Goal: Transaction & Acquisition: Purchase product/service

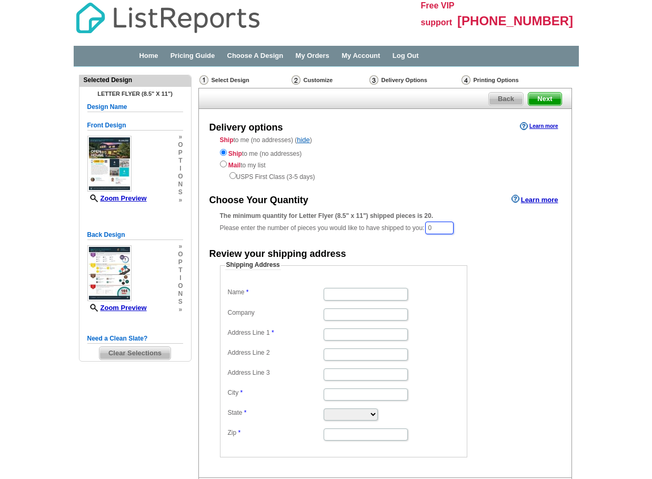
drag, startPoint x: 444, startPoint y: 225, endPoint x: 405, endPoint y: 225, distance: 39.5
click at [406, 225] on div "The minimum quantity for Letter Flyer (8.5" x 11") shipped pieces is 20. Please…" at bounding box center [385, 223] width 331 height 24
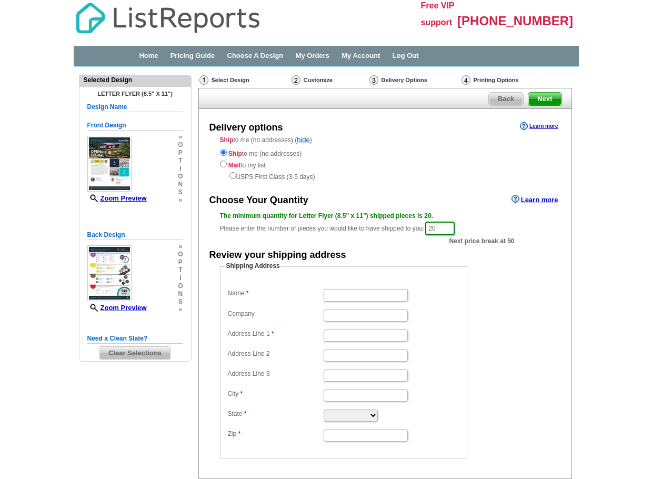
type input "20"
click at [530, 256] on div "Review your shipping address" at bounding box center [385, 254] width 373 height 15
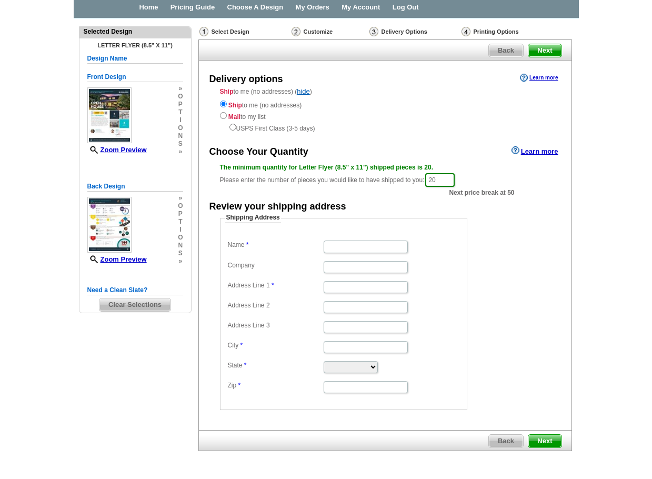
scroll to position [30, 0]
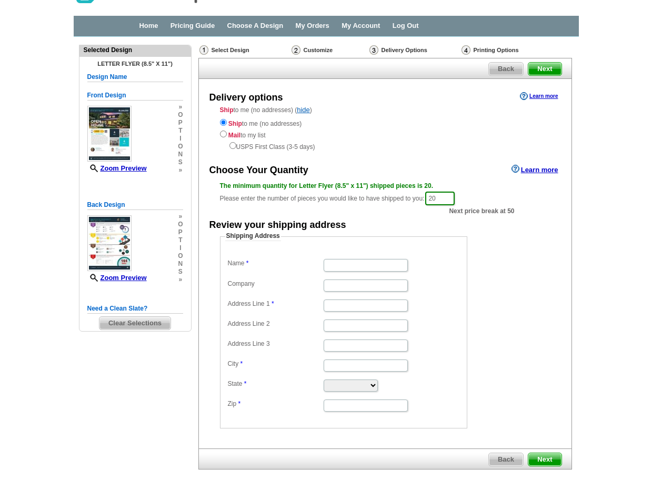
click at [181, 105] on div "Front Design Zoom Preview » o p t i o n s » Change Your Design Edit Design Copy…" at bounding box center [135, 139] width 96 height 109
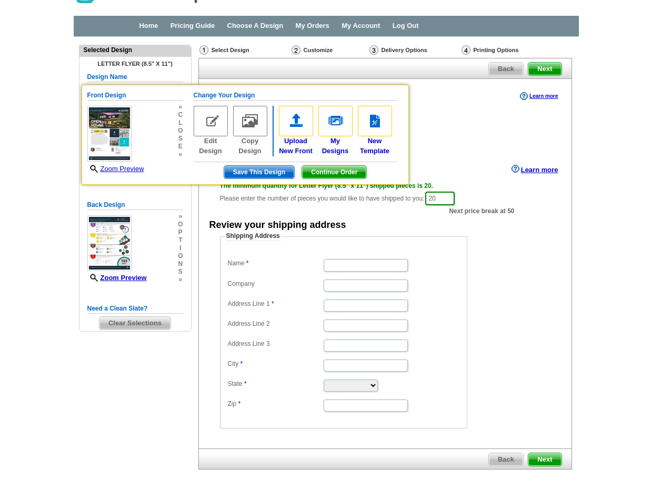
click at [29, 181] on main "Need Help? call 800-260-5887, chat with support, or have our designers make som…" at bounding box center [326, 280] width 652 height 486
click at [607, 188] on main "Need Help? call 800-260-5887, chat with support, or have our designers make som…" at bounding box center [326, 280] width 652 height 486
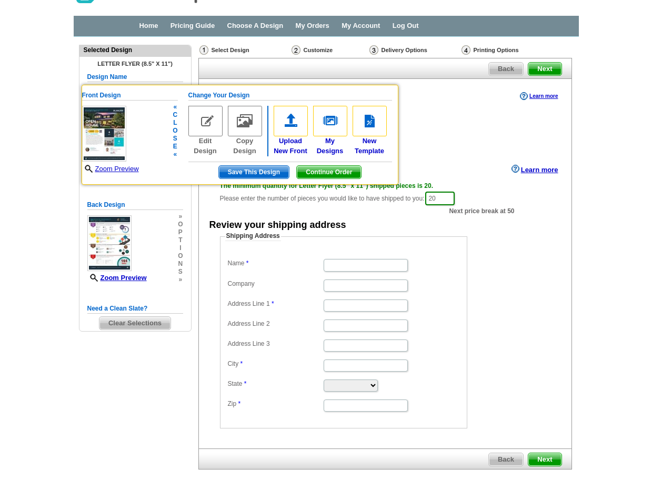
click at [344, 168] on span "Continue Order" at bounding box center [329, 172] width 64 height 13
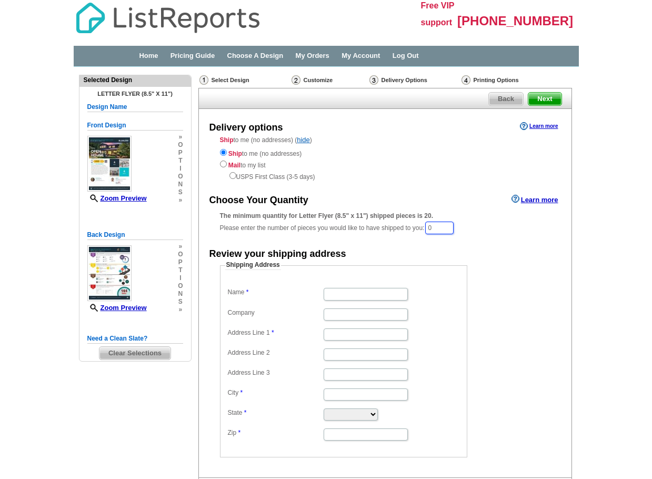
drag, startPoint x: 449, startPoint y: 226, endPoint x: 403, endPoint y: 215, distance: 47.1
click at [403, 215] on div "The minimum quantity for Letter Flyer (8.5" x 11") shipped pieces is 20. Please…" at bounding box center [385, 223] width 331 height 24
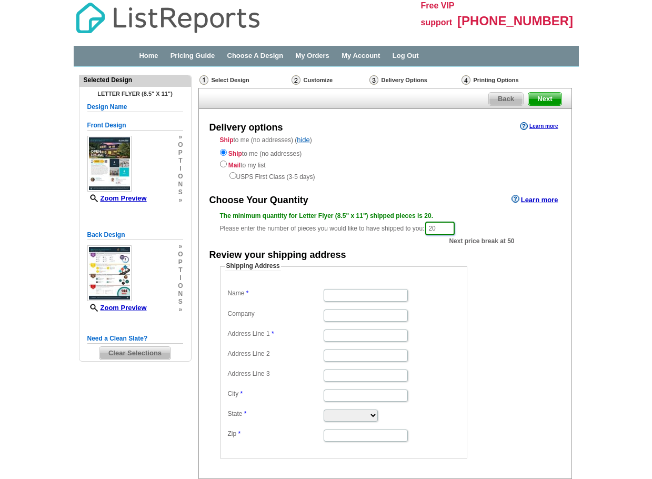
type input "20"
click at [611, 126] on main "Need Help? call 800-260-5887, chat with support, or have our designers make som…" at bounding box center [326, 310] width 652 height 486
click at [554, 122] on link "Learn more" at bounding box center [539, 126] width 38 height 8
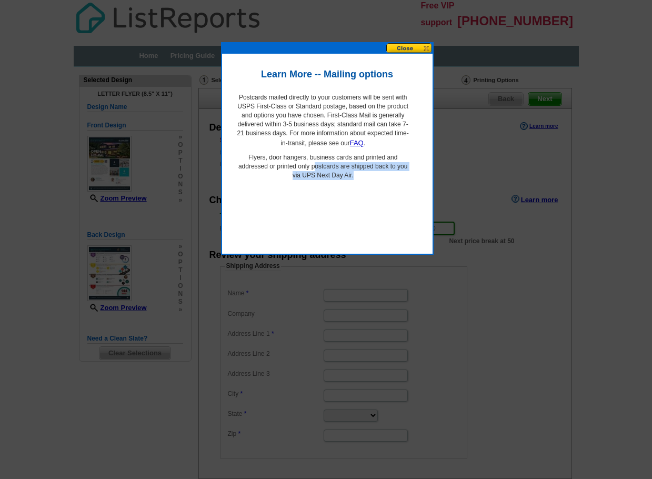
drag, startPoint x: 316, startPoint y: 167, endPoint x: 377, endPoint y: 175, distance: 62.1
click at [377, 175] on p "Flyers, door hangers, business cards and printed and addressed or printed only …" at bounding box center [323, 166] width 176 height 27
click at [423, 49] on button at bounding box center [409, 48] width 46 height 10
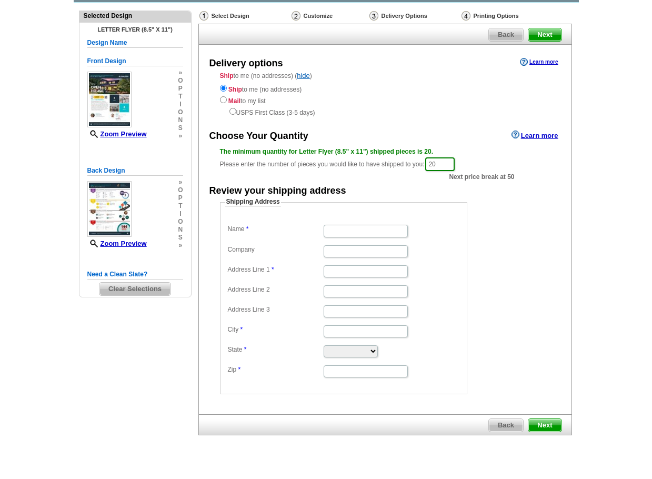
scroll to position [83, 0]
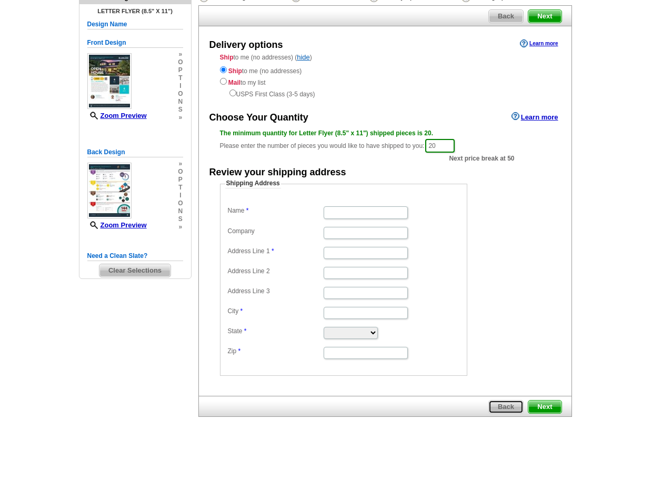
click at [504, 406] on span "Back" at bounding box center [506, 407] width 34 height 13
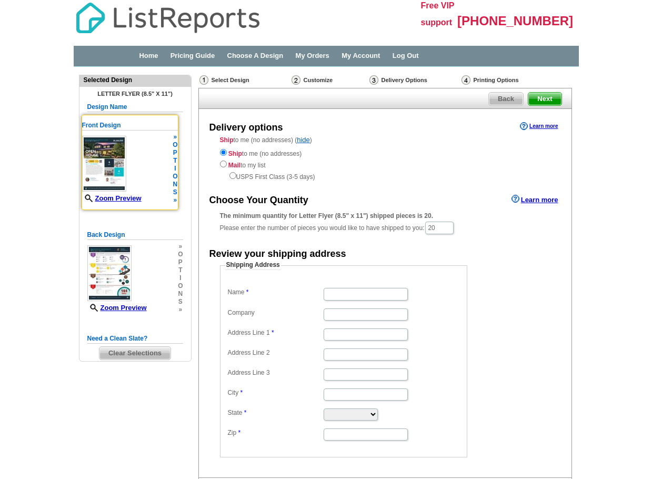
click at [112, 156] on img at bounding box center [104, 164] width 44 height 56
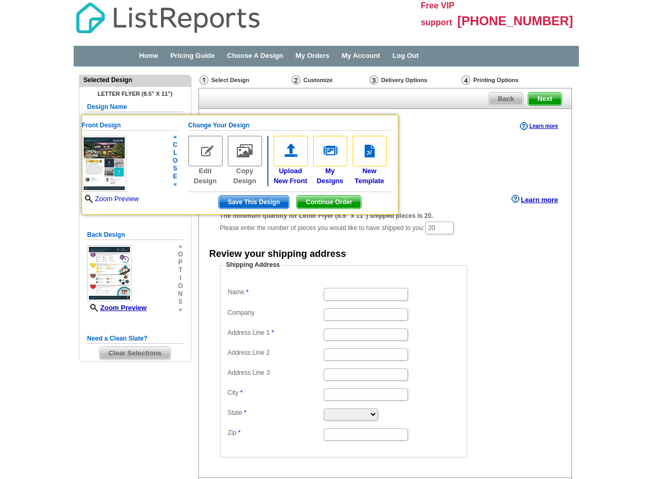
click at [128, 199] on link "Zoom Preview" at bounding box center [110, 199] width 57 height 8
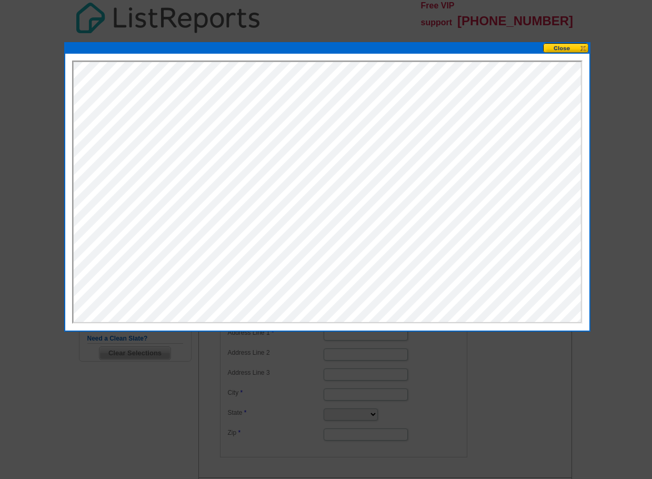
click at [580, 47] on button at bounding box center [566, 48] width 46 height 10
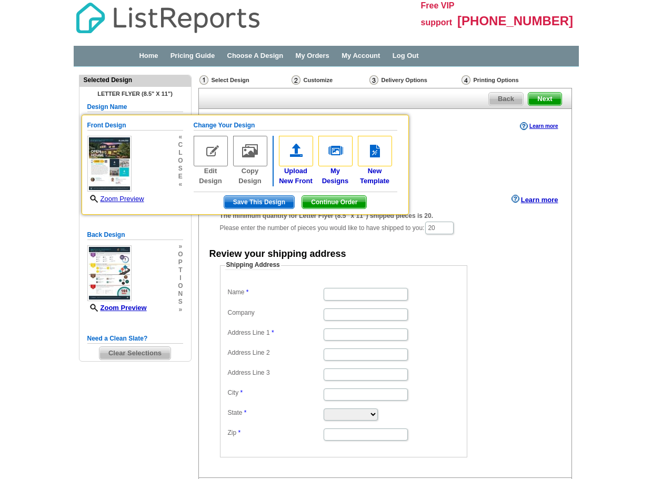
click at [525, 289] on form "Shipping Address Name Company Address Line 1 Address Line 2 Address Line 3 City…" at bounding box center [385, 359] width 331 height 197
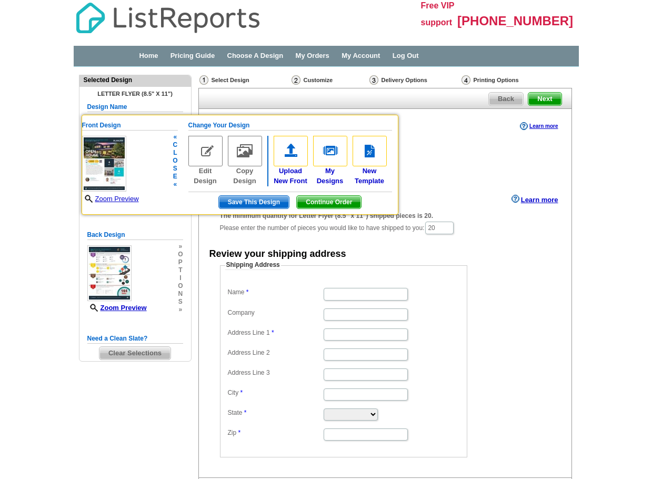
click at [340, 202] on span "Continue Order" at bounding box center [329, 202] width 64 height 13
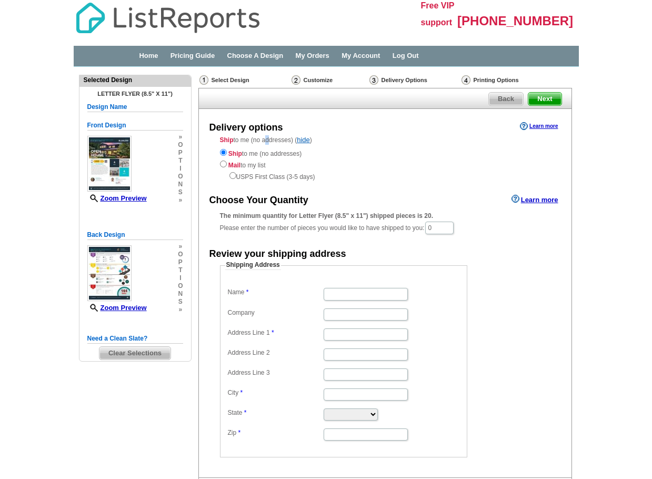
click at [267, 143] on div "Ship to me (no addresses) ( hide ) Ship to me (no addresses) Mail to my list US…" at bounding box center [385, 158] width 373 height 46
click at [299, 142] on link "hide" at bounding box center [303, 140] width 13 height 8
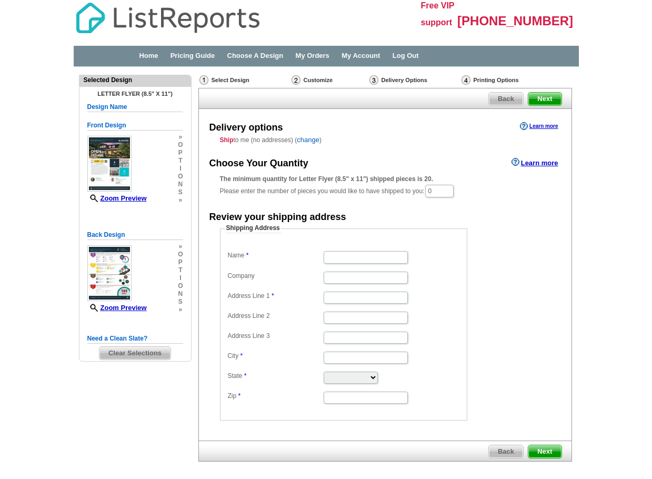
click at [299, 142] on link "change" at bounding box center [308, 140] width 23 height 8
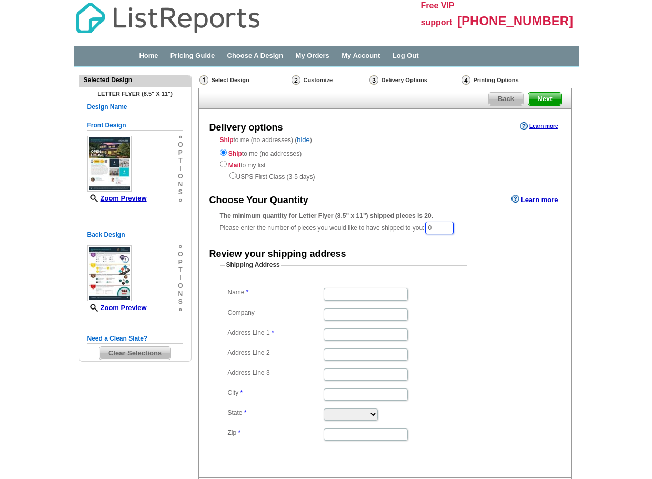
drag, startPoint x: 446, startPoint y: 223, endPoint x: 376, endPoint y: 216, distance: 69.9
click at [405, 222] on div "The minimum quantity for Letter Flyer (8.5" x 11") shipped pieces is 20. Please…" at bounding box center [385, 223] width 331 height 24
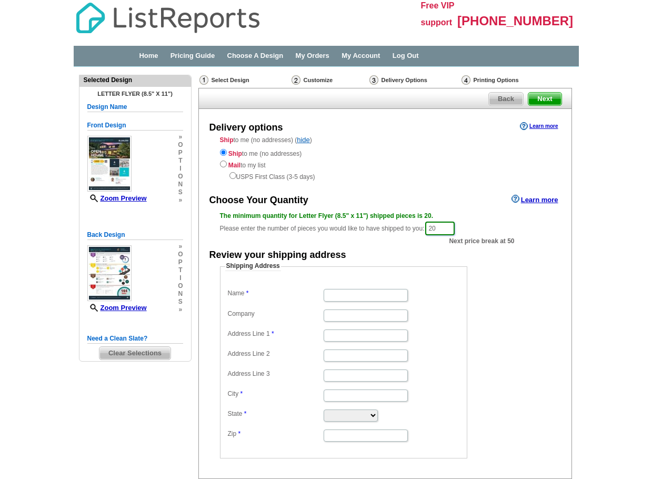
type input "20"
click at [403, 188] on div "Delivery options Learn more Ship to me (no addresses) ( hide ) Ship to me (no a…" at bounding box center [385, 294] width 374 height 370
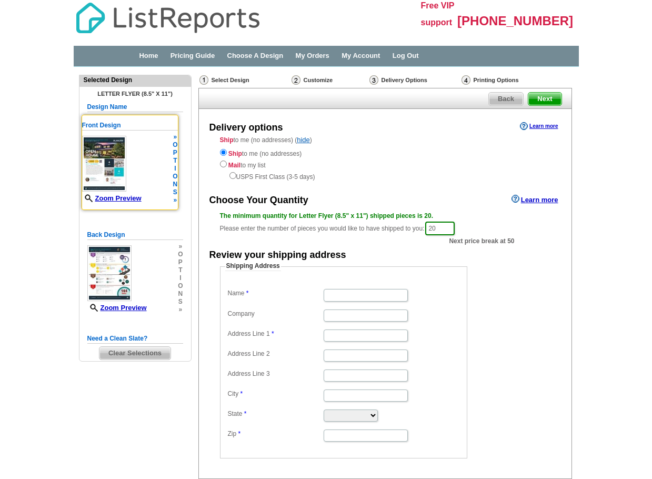
click at [104, 128] on h5 "Front Design" at bounding box center [130, 126] width 96 height 10
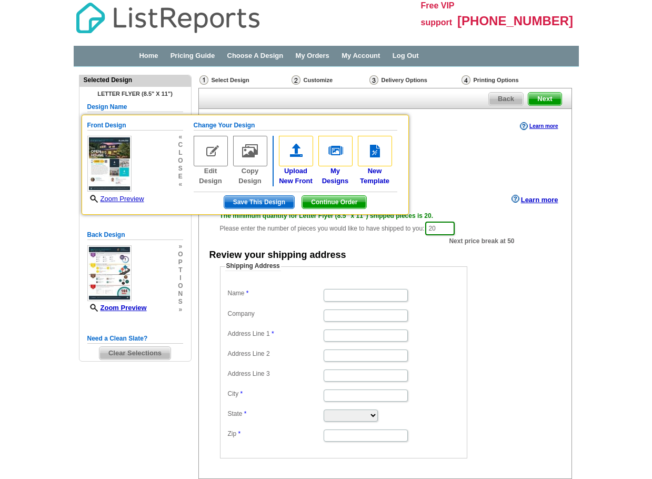
click at [645, 113] on main "Need Help? call 800-260-5887, chat with support, or have our designers make som…" at bounding box center [326, 310] width 652 height 486
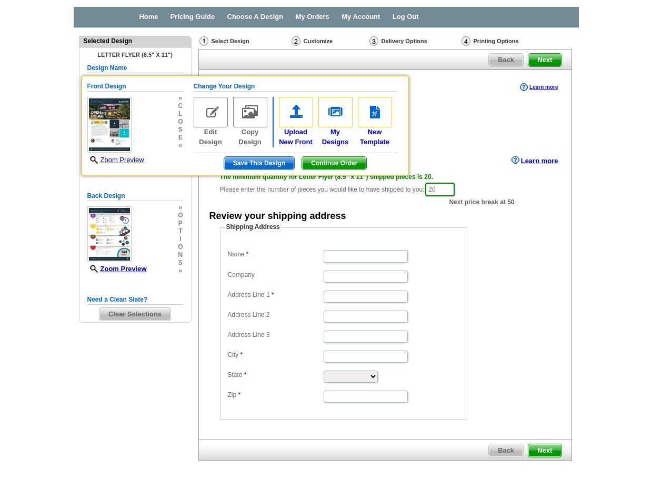
scroll to position [83, 0]
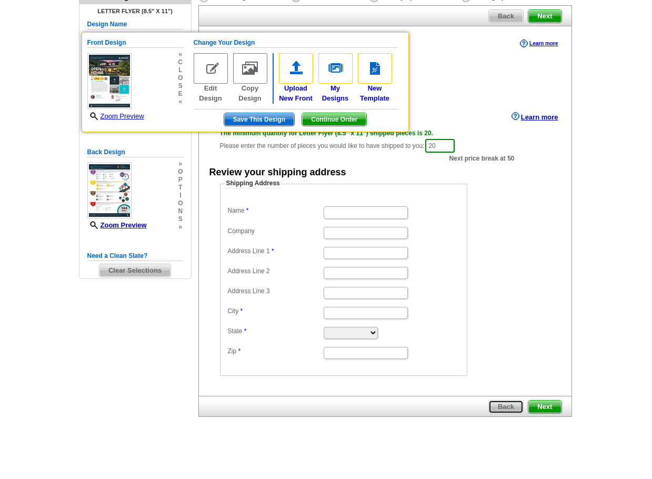
click at [515, 401] on span "Back" at bounding box center [506, 407] width 34 height 13
